Goal: Go to known website: Access a specific website the user already knows

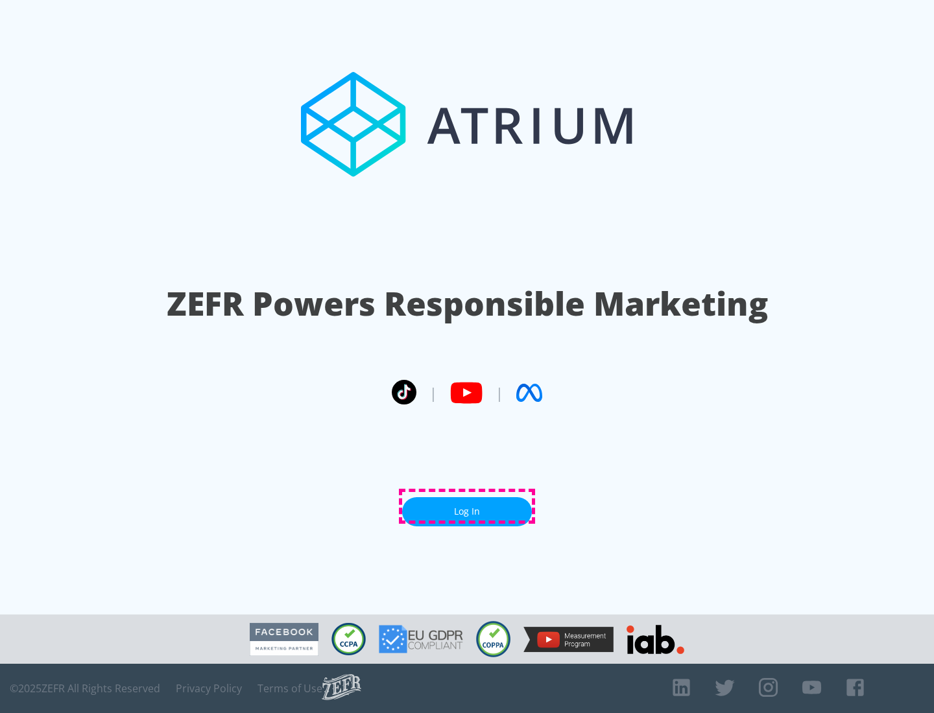
click at [467, 506] on link "Log In" at bounding box center [467, 511] width 130 height 29
